Goal: Information Seeking & Learning: Learn about a topic

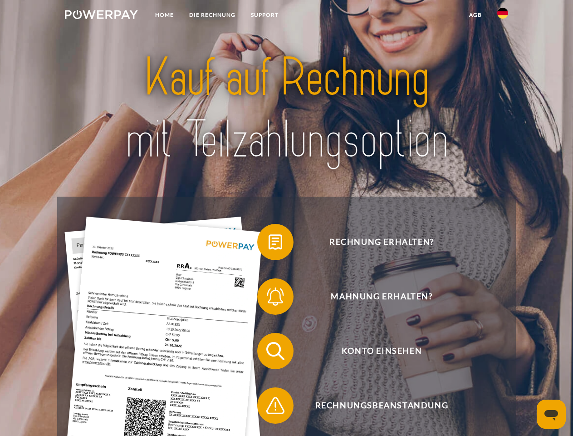
click at [101, 16] on img at bounding box center [101, 14] width 73 height 9
click at [503, 16] on img at bounding box center [502, 13] width 11 height 11
click at [475, 15] on link "agb" at bounding box center [475, 15] width 28 height 16
click at [269, 244] on span at bounding box center [261, 241] width 45 height 45
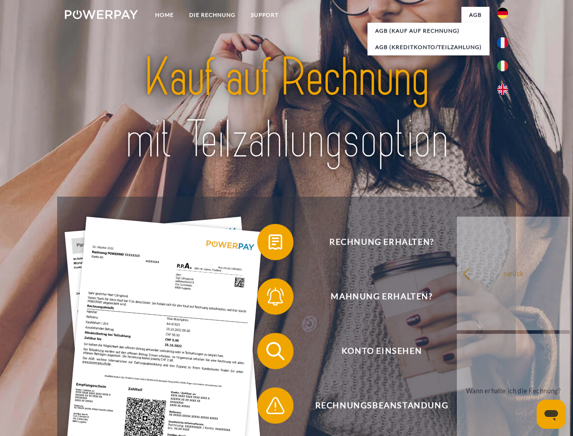
click at [269, 298] on span at bounding box center [261, 296] width 45 height 45
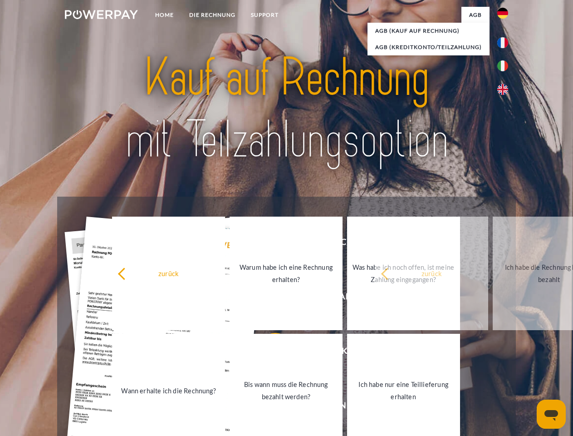
click at [269, 353] on link "Bis wann muss die Rechnung bezahlt werden?" at bounding box center [286, 390] width 113 height 113
click at [269, 407] on span at bounding box center [261, 405] width 45 height 45
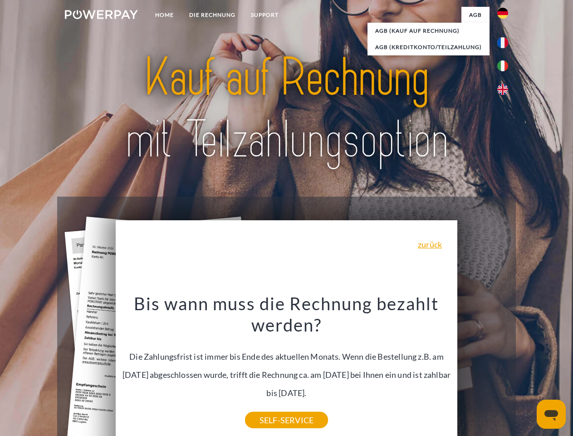
click at [551, 414] on icon "Messaging-Fenster öffnen" at bounding box center [552, 415] width 14 height 11
